Goal: Task Accomplishment & Management: Manage account settings

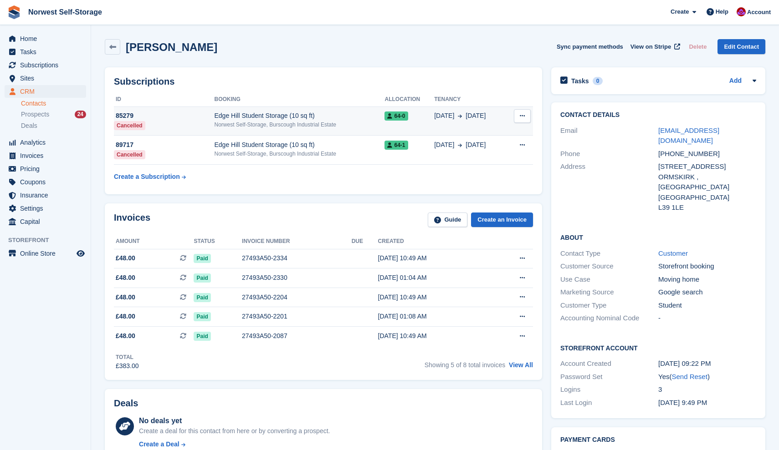
click at [331, 118] on div "Edge Hill Student Storage (10 sq ft)" at bounding box center [300, 116] width 170 height 10
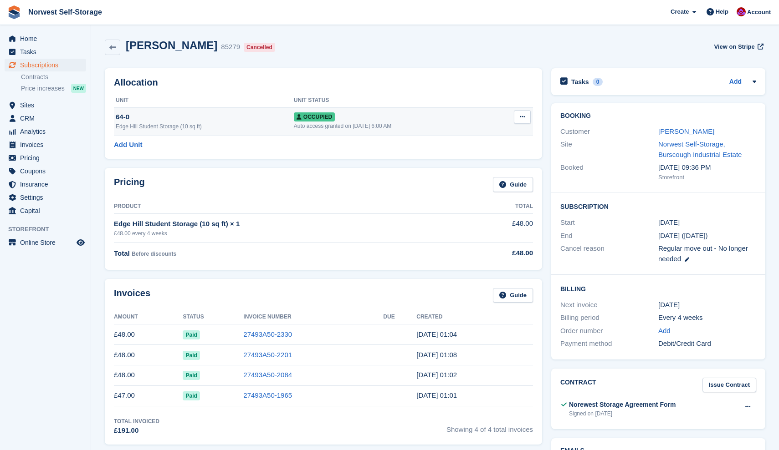
click at [522, 116] on icon at bounding box center [522, 117] width 5 height 6
click at [466, 165] on p "Deallocate" at bounding box center [486, 166] width 79 height 12
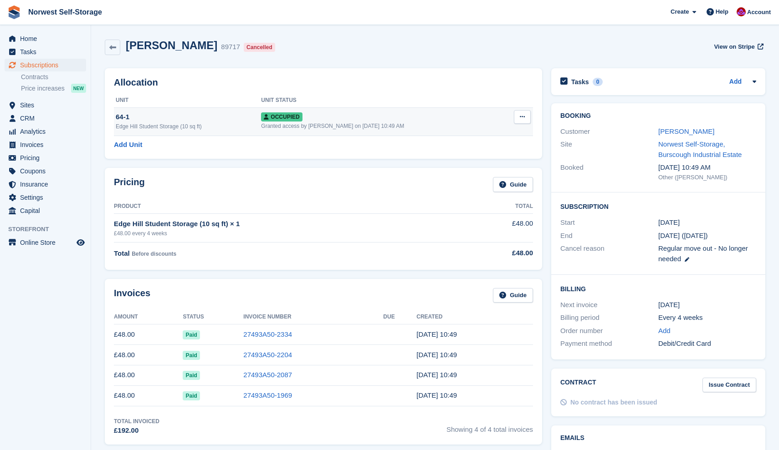
click at [523, 116] on icon at bounding box center [522, 117] width 5 height 6
click at [467, 164] on p "Deallocate" at bounding box center [486, 166] width 79 height 12
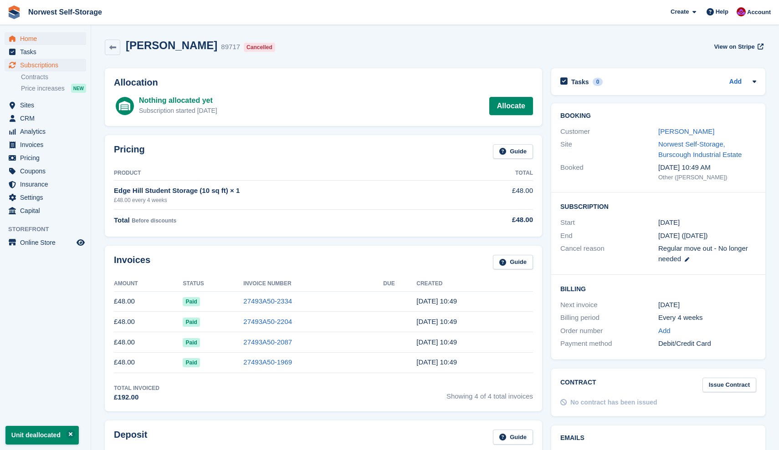
click at [28, 39] on span "Home" at bounding box center [47, 38] width 55 height 13
